Goal: Find specific page/section: Find specific page/section

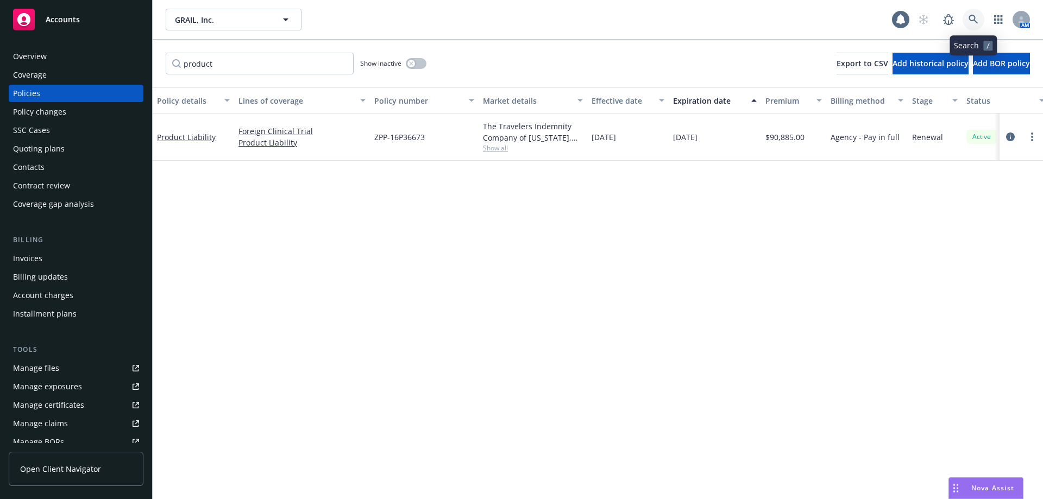
click at [979, 20] on link at bounding box center [974, 20] width 22 height 22
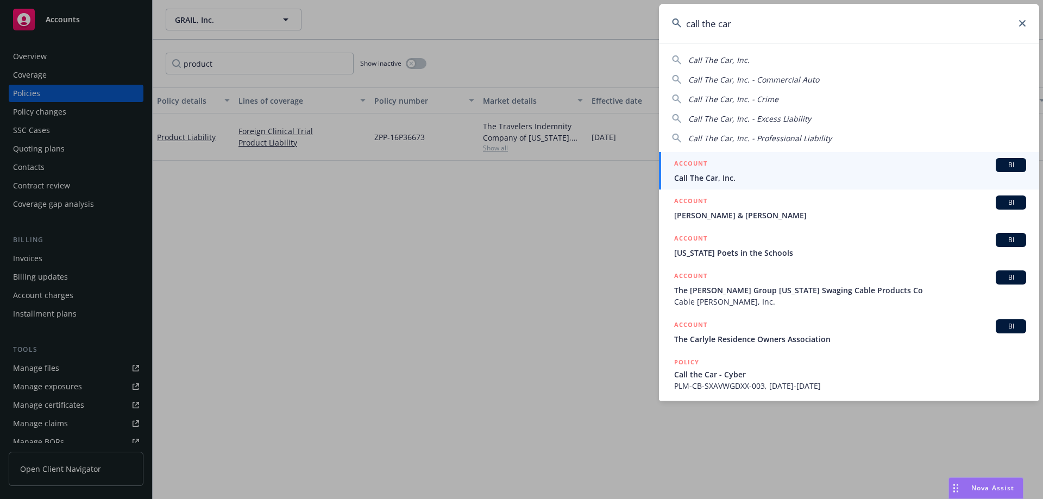
type input "call the car"
click at [787, 165] on div "ACCOUNT BI" at bounding box center [850, 165] width 352 height 14
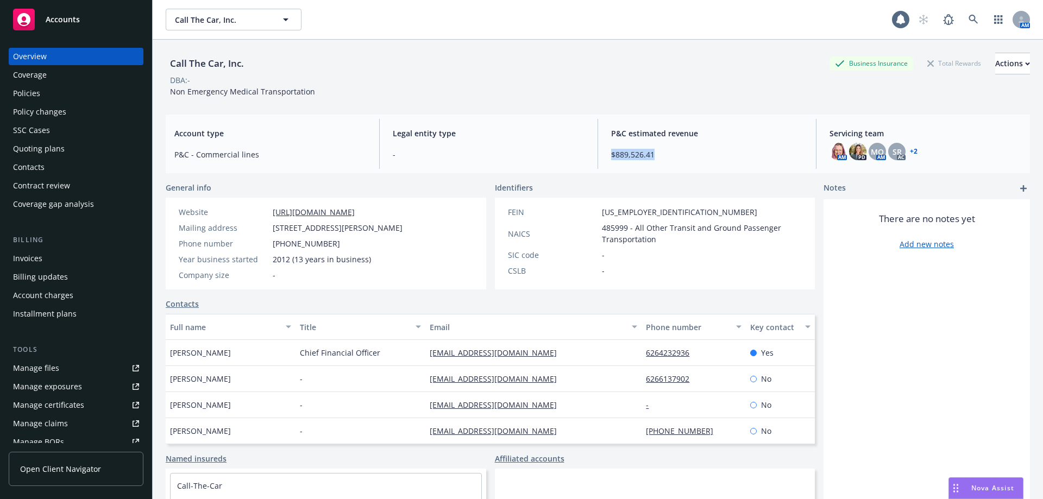
drag, startPoint x: 665, startPoint y: 151, endPoint x: 606, endPoint y: 155, distance: 58.8
click at [606, 155] on div "P&C estimated revenue $889,526.41" at bounding box center [707, 144] width 209 height 50
drag, startPoint x: 605, startPoint y: 159, endPoint x: 702, endPoint y: 158, distance: 96.7
click at [702, 158] on div "P&C estimated revenue $889,526.41" at bounding box center [707, 144] width 209 height 50
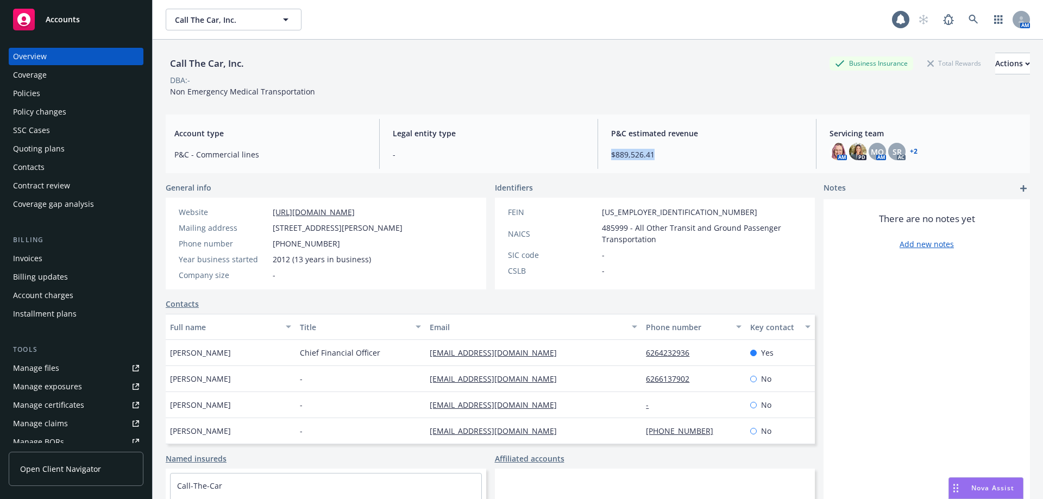
click at [700, 158] on span "$889,526.41" at bounding box center [707, 154] width 192 height 11
click at [57, 93] on div "Policies" at bounding box center [76, 93] width 126 height 17
